Goal: Complete application form

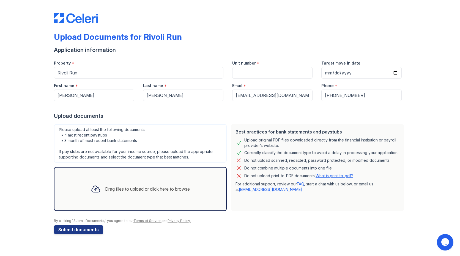
click at [120, 191] on div "Drag files to upload or click here to browse" at bounding box center [147, 189] width 85 height 7
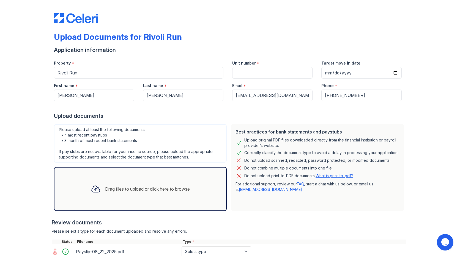
click at [134, 190] on div "Drag files to upload or click here to browse" at bounding box center [147, 189] width 85 height 7
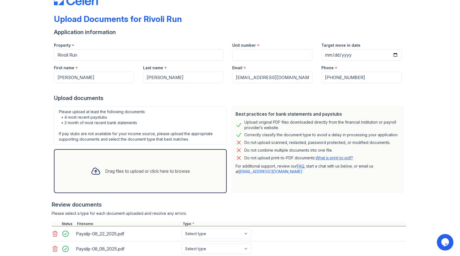
scroll to position [28, 0]
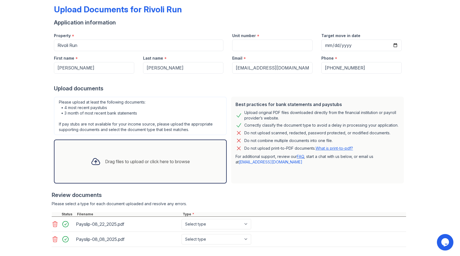
click at [147, 164] on div "Drag files to upload or click here to browse" at bounding box center [147, 161] width 85 height 7
click at [145, 159] on div "Drag files to upload or click here to browse" at bounding box center [147, 161] width 85 height 7
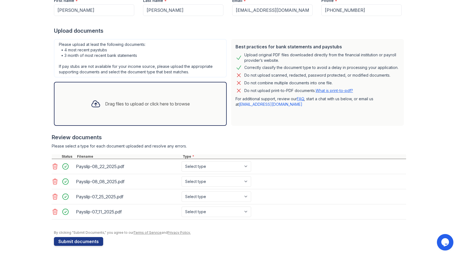
scroll to position [86, 0]
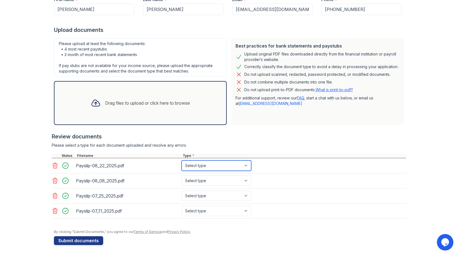
click at [235, 166] on select "Select type Paystub Bank Statement Offer Letter Tax Documents Benefit Award Let…" at bounding box center [217, 166] width 70 height 10
select select "paystub"
click at [182, 161] on select "Select type Paystub Bank Statement Offer Letter Tax Documents Benefit Award Let…" at bounding box center [217, 166] width 70 height 10
click at [218, 179] on select "Select type Paystub Bank Statement Offer Letter Tax Documents Benefit Award Let…" at bounding box center [217, 181] width 70 height 10
select select "paystub"
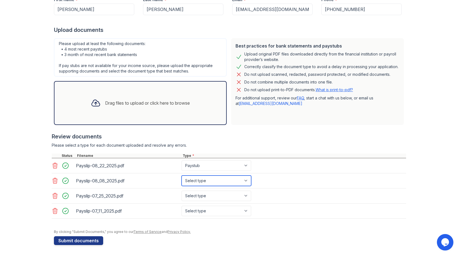
click at [182, 176] on select "Select type Paystub Bank Statement Offer Letter Tax Documents Benefit Award Let…" at bounding box center [217, 181] width 70 height 10
click at [208, 194] on select "Select type Paystub Bank Statement Offer Letter Tax Documents Benefit Award Let…" at bounding box center [217, 196] width 70 height 10
select select "paystub"
click at [182, 191] on select "Select type Paystub Bank Statement Offer Letter Tax Documents Benefit Award Let…" at bounding box center [217, 196] width 70 height 10
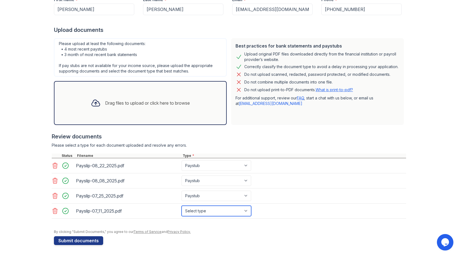
click at [205, 210] on select "Select type Paystub Bank Statement Offer Letter Tax Documents Benefit Award Let…" at bounding box center [217, 211] width 70 height 10
select select "paystub"
click at [182, 206] on select "Select type Paystub Bank Statement Offer Letter Tax Documents Benefit Award Let…" at bounding box center [217, 211] width 70 height 10
click at [77, 242] on button "Submit documents" at bounding box center [78, 241] width 49 height 9
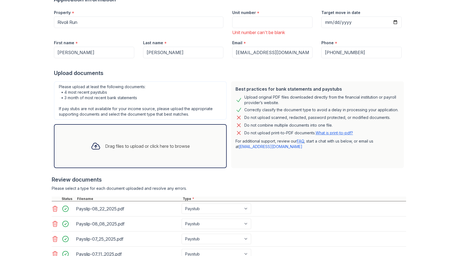
scroll to position [44, 0]
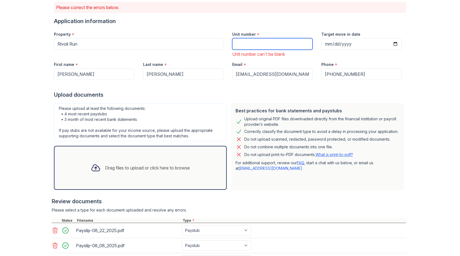
click at [255, 45] on input "Unit number" at bounding box center [272, 44] width 80 height 12
type input "1120"
click at [250, 103] on div "Best practices for bank statements and paystubs Upload original PDF files downl…" at bounding box center [317, 146] width 173 height 87
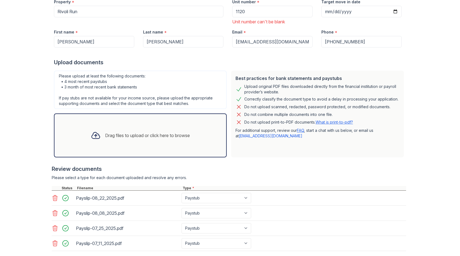
scroll to position [127, 0]
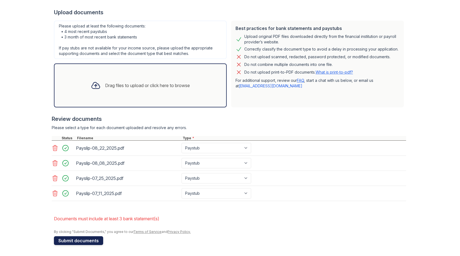
click at [91, 242] on button "Submit documents" at bounding box center [78, 241] width 49 height 9
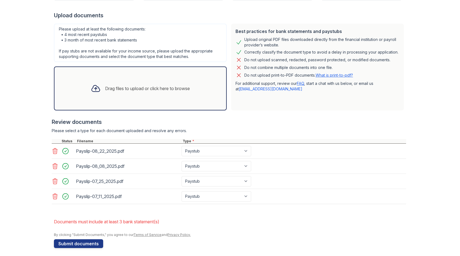
scroll to position [119, 0]
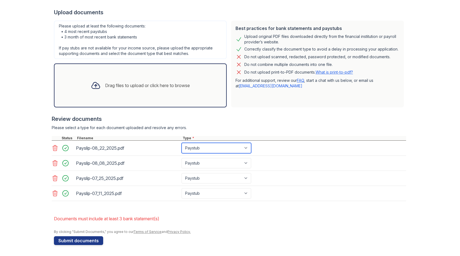
click at [216, 145] on select "Paystub Bank Statement Offer Letter Tax Documents Benefit Award Letter Investme…" at bounding box center [217, 148] width 70 height 10
select select "bank_statement"
click at [182, 143] on select "Paystub Bank Statement Offer Letter Tax Documents Benefit Award Letter Investme…" at bounding box center [217, 148] width 70 height 10
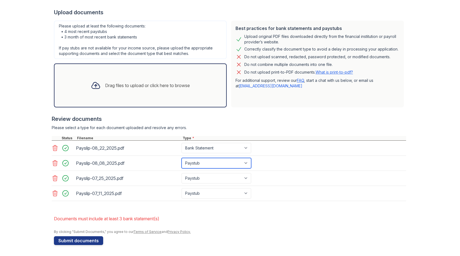
click at [204, 160] on select "Paystub Bank Statement Offer Letter Tax Documents Benefit Award Letter Investme…" at bounding box center [217, 163] width 70 height 10
select select "bank_statement"
click at [182, 158] on select "Paystub Bank Statement Offer Letter Tax Documents Benefit Award Letter Investme…" at bounding box center [217, 163] width 70 height 10
click at [201, 174] on select "Paystub Bank Statement Offer Letter Tax Documents Benefit Award Letter Investme…" at bounding box center [217, 178] width 70 height 10
select select "bank_statement"
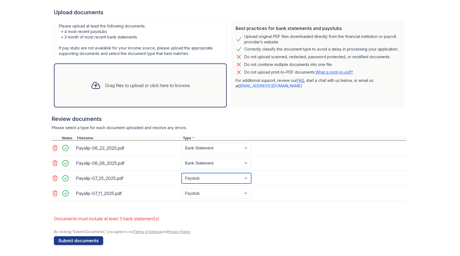
click at [182, 173] on select "Paystub Bank Statement Offer Letter Tax Documents Benefit Award Letter Investme…" at bounding box center [217, 178] width 70 height 10
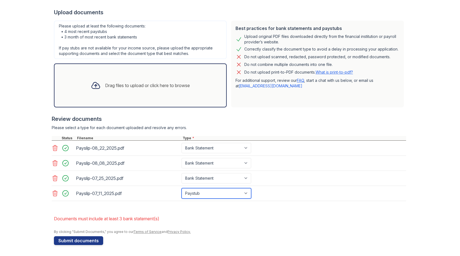
click at [198, 196] on select "Paystub Bank Statement Offer Letter Tax Documents Benefit Award Letter Investme…" at bounding box center [217, 193] width 70 height 10
click at [182, 188] on select "Paystub Bank Statement Offer Letter Tax Documents Benefit Award Letter Investme…" at bounding box center [217, 193] width 70 height 10
click at [199, 193] on select "Paystub Bank Statement Offer Letter Tax Documents Benefit Award Letter Investme…" at bounding box center [217, 193] width 70 height 10
select select "bank_statement"
click at [182, 188] on select "Paystub Bank Statement Offer Letter Tax Documents Benefit Award Letter Investme…" at bounding box center [217, 193] width 70 height 10
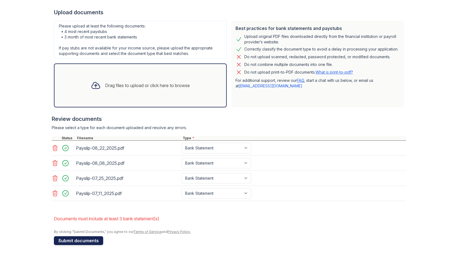
click at [93, 238] on button "Submit documents" at bounding box center [78, 241] width 49 height 9
